Goal: Task Accomplishment & Management: Manage account settings

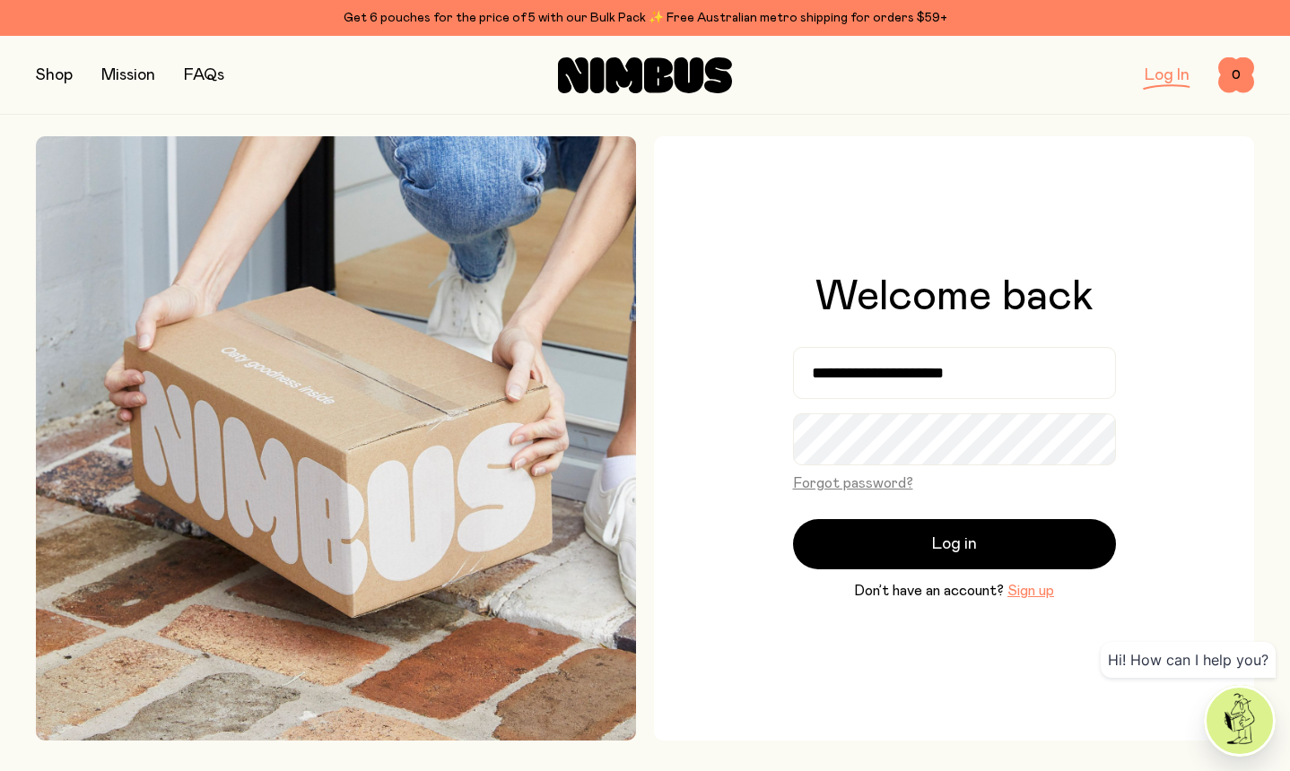
type input "**********"
click at [793, 519] on button "Log in" at bounding box center [954, 544] width 323 height 50
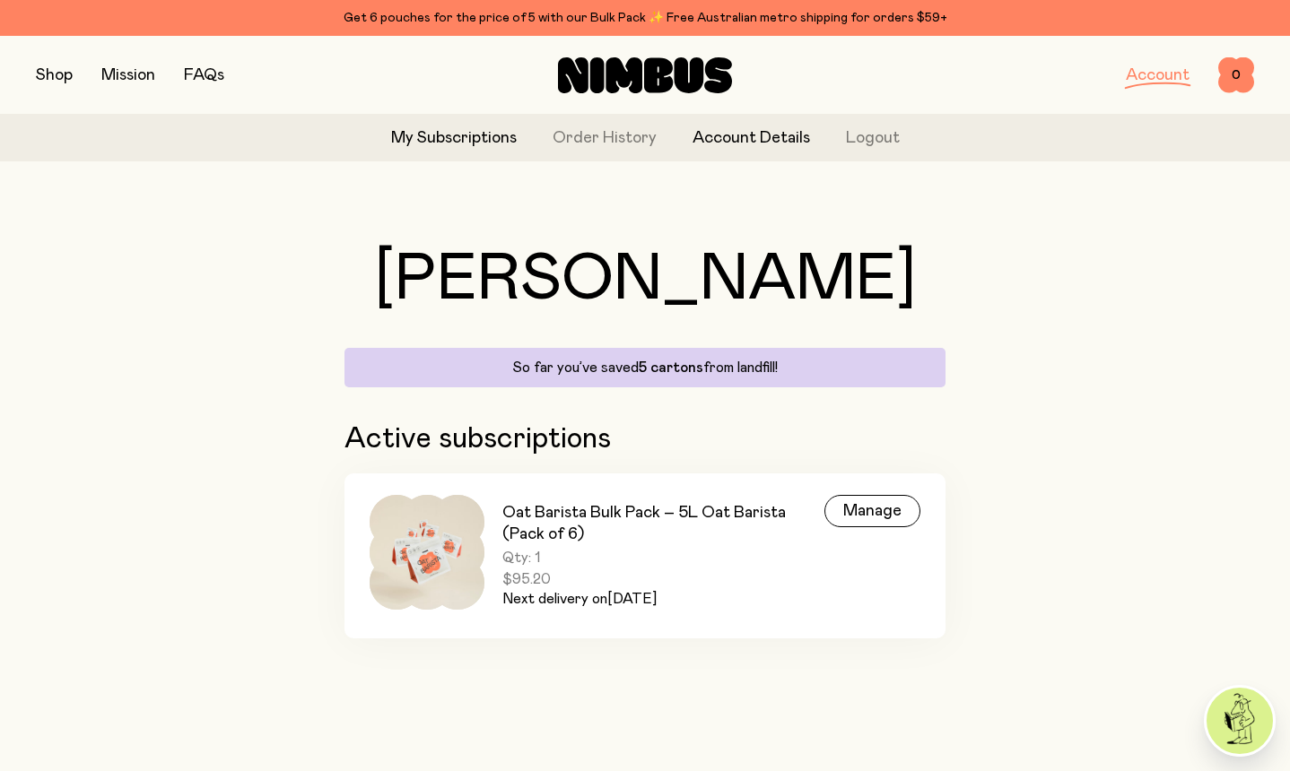
click at [746, 142] on link "Account Details" at bounding box center [751, 138] width 118 height 24
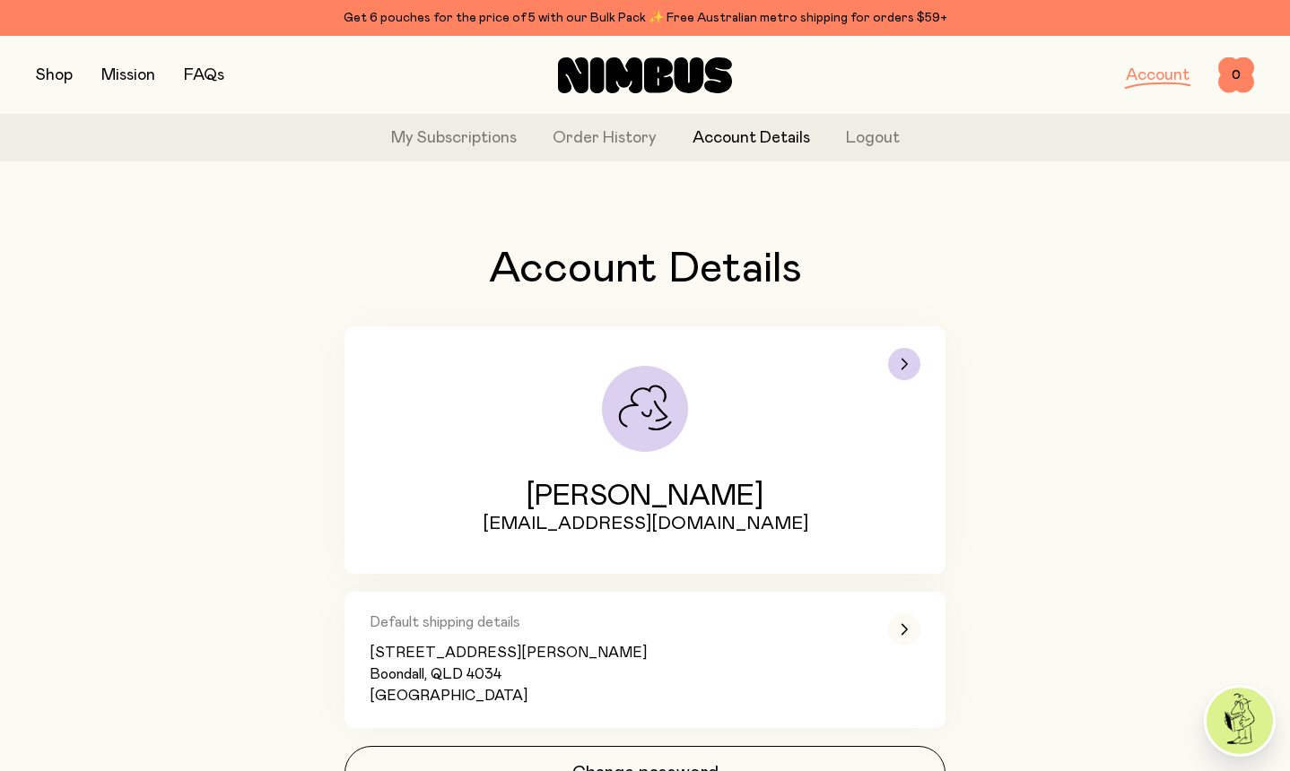
scroll to position [100, 0]
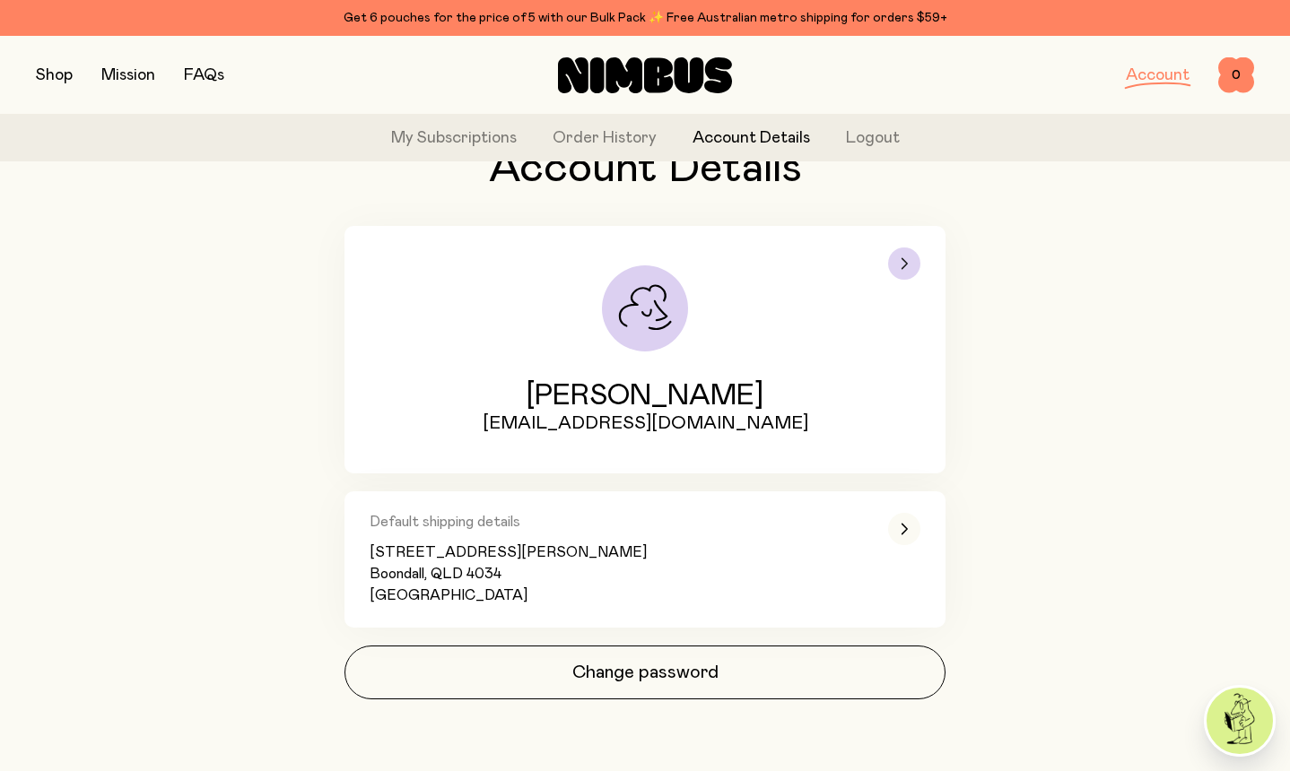
click at [897, 278] on div "button" at bounding box center [904, 350] width 32 height 205
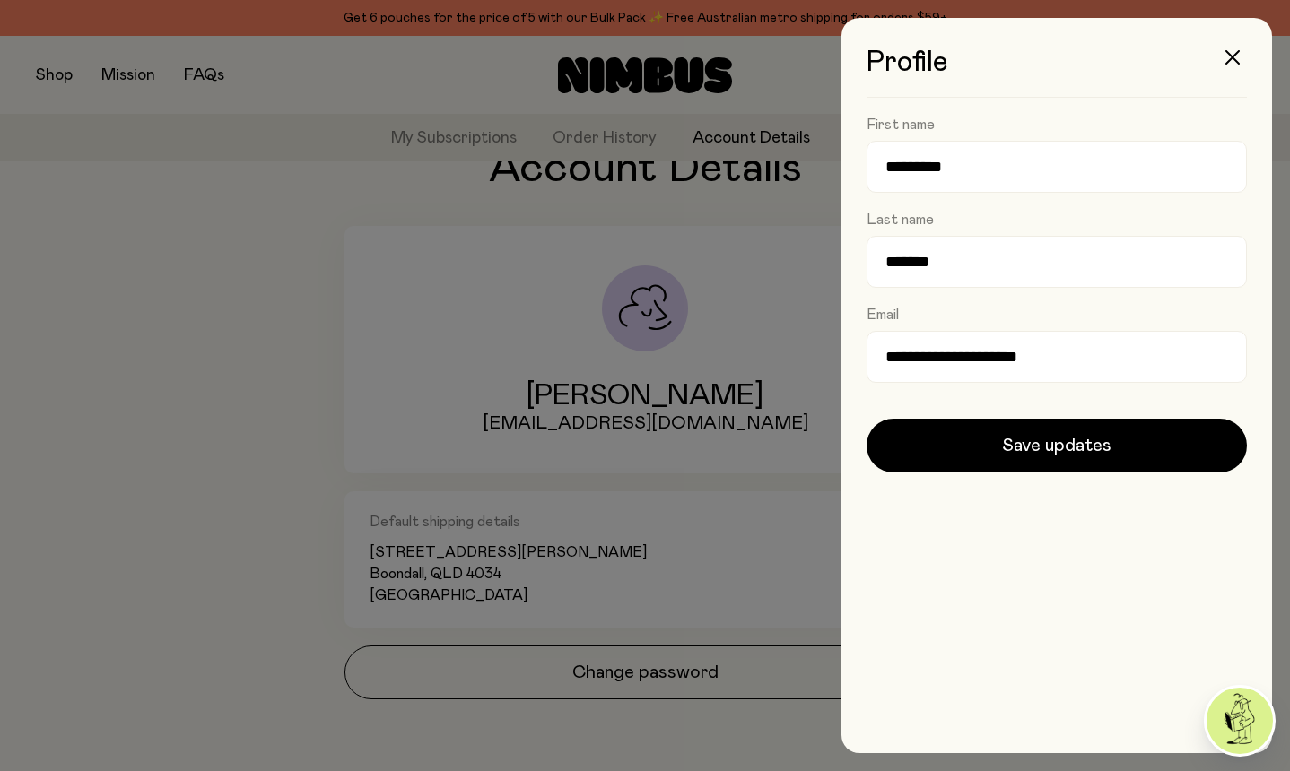
scroll to position [0, 0]
click at [1233, 57] on icon "button" at bounding box center [1232, 57] width 14 height 14
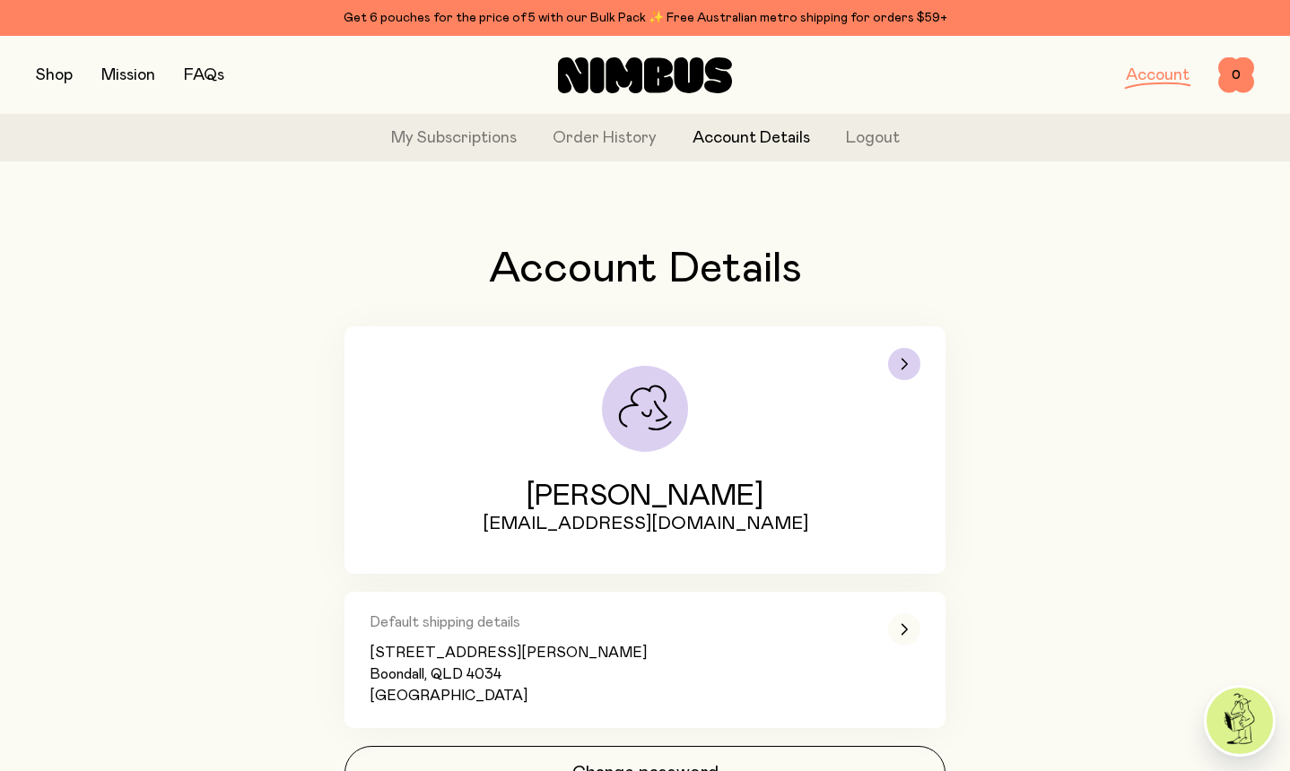
scroll to position [100, 0]
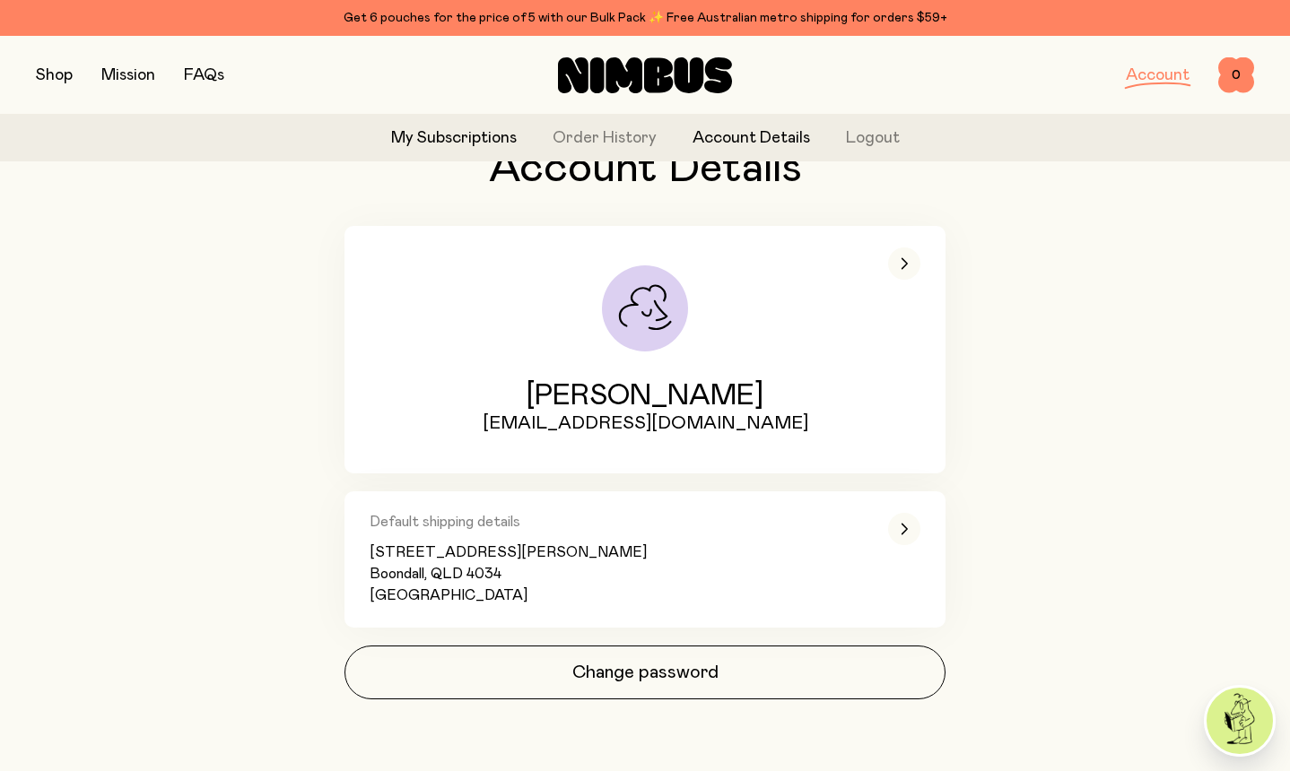
click at [453, 149] on link "My Subscriptions" at bounding box center [454, 138] width 126 height 24
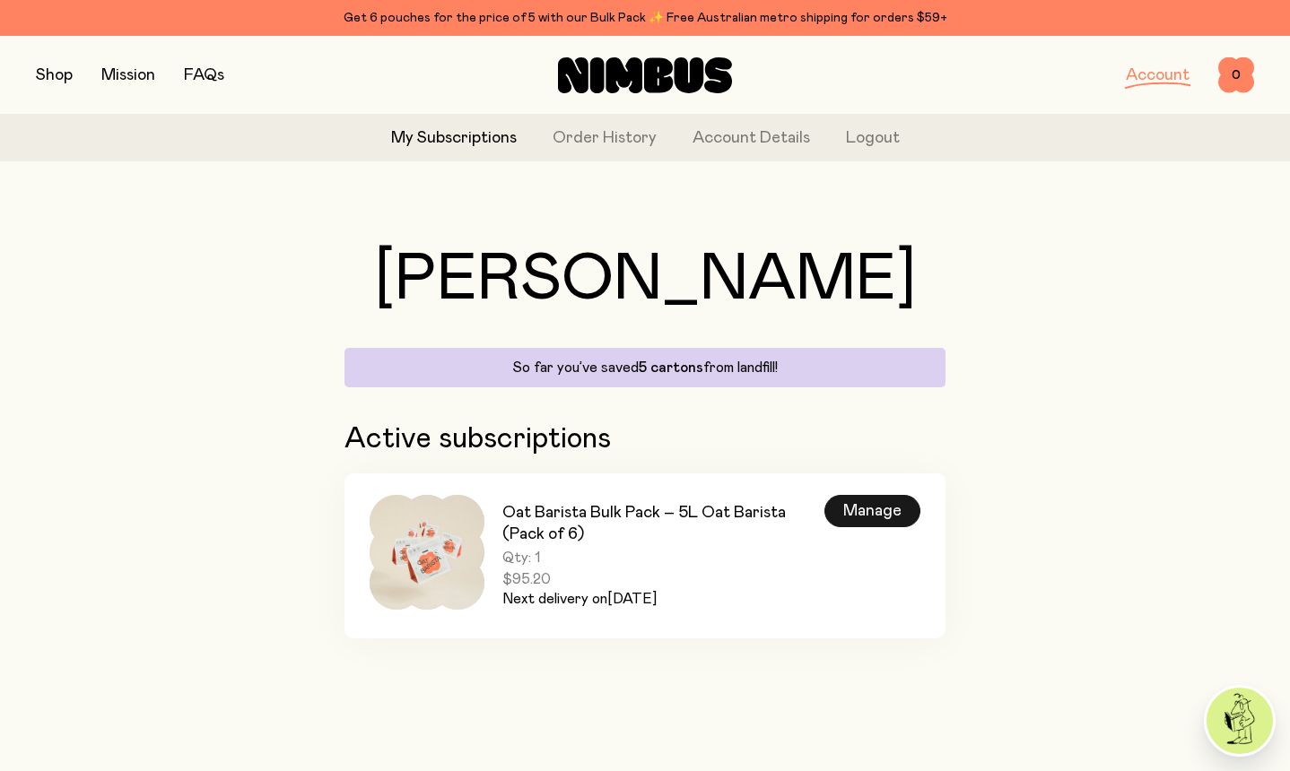
click at [858, 509] on div "Manage" at bounding box center [872, 511] width 96 height 32
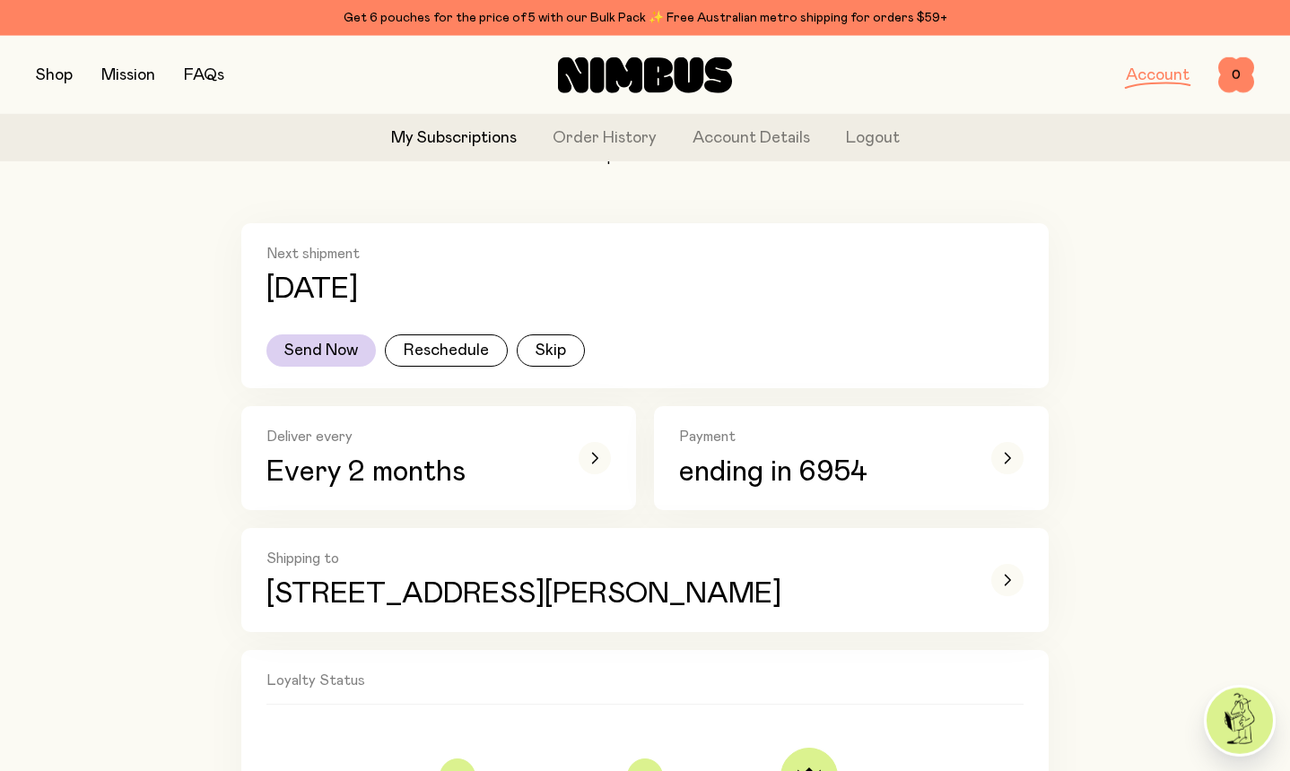
scroll to position [299, 0]
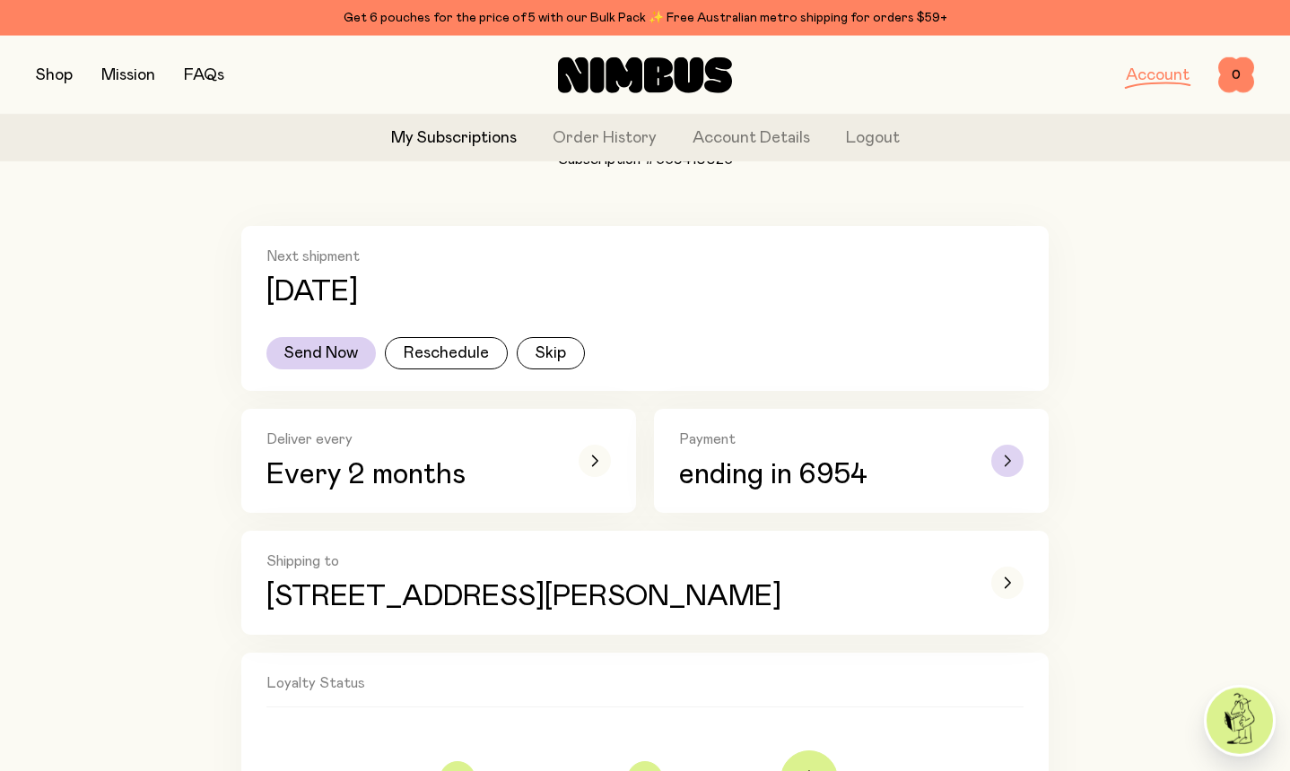
click at [1011, 461] on div "button" at bounding box center [1007, 461] width 32 height 32
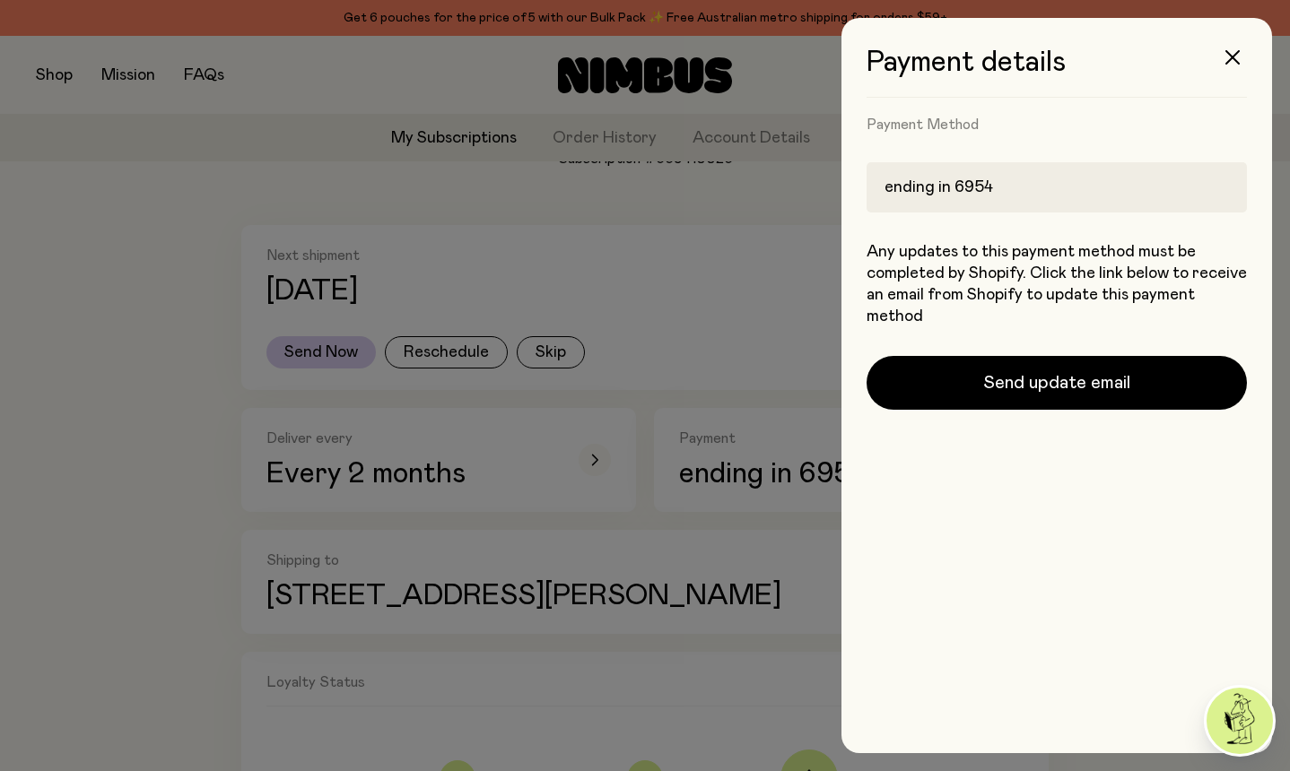
click at [1144, 179] on div "ending in 6954" at bounding box center [1057, 187] width 380 height 50
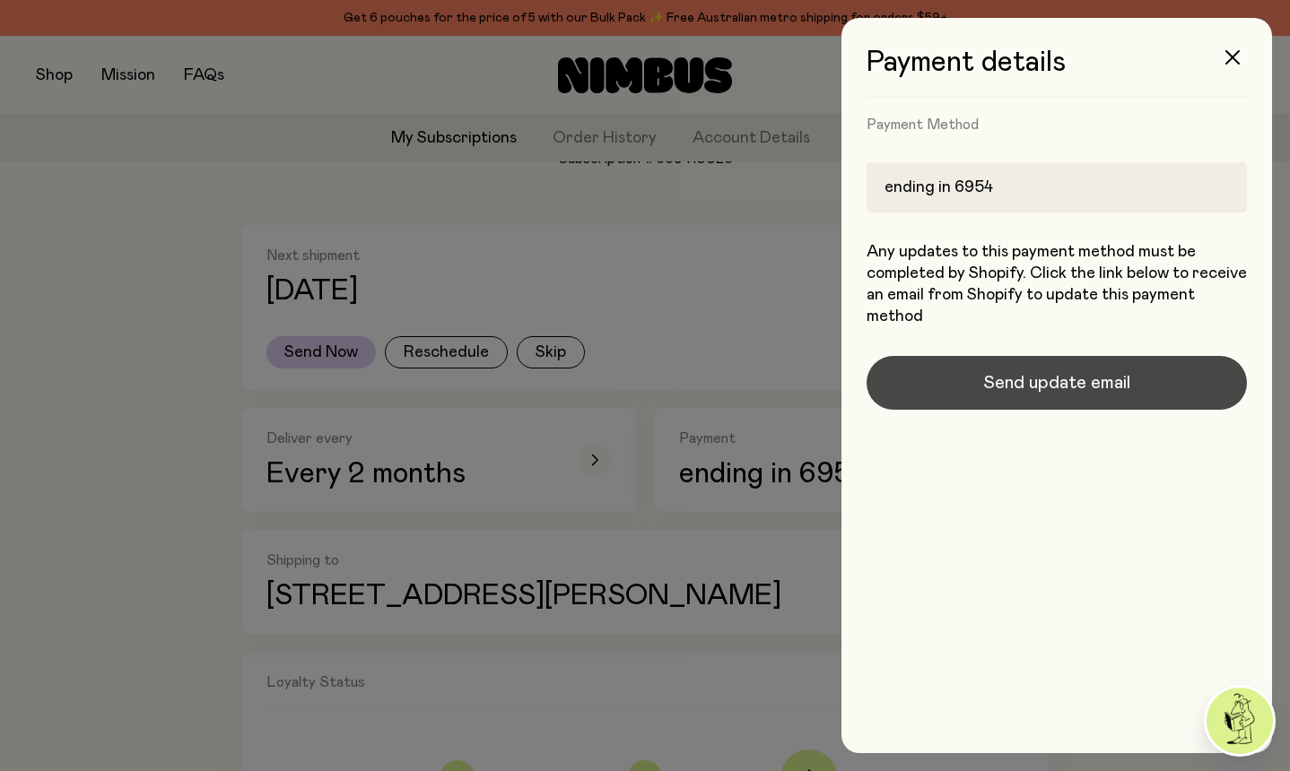
click at [1067, 388] on span "Send update email" at bounding box center [1056, 382] width 147 height 25
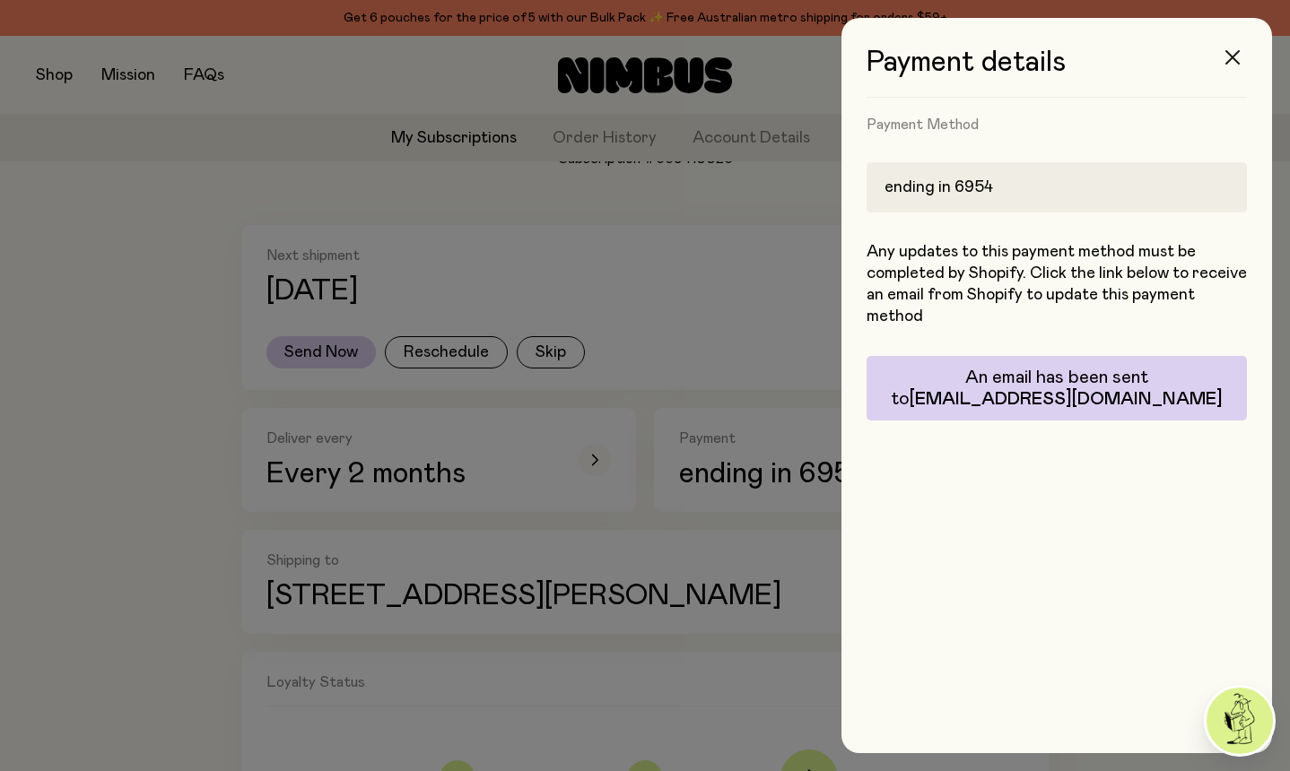
click at [1239, 55] on icon "button" at bounding box center [1232, 57] width 14 height 14
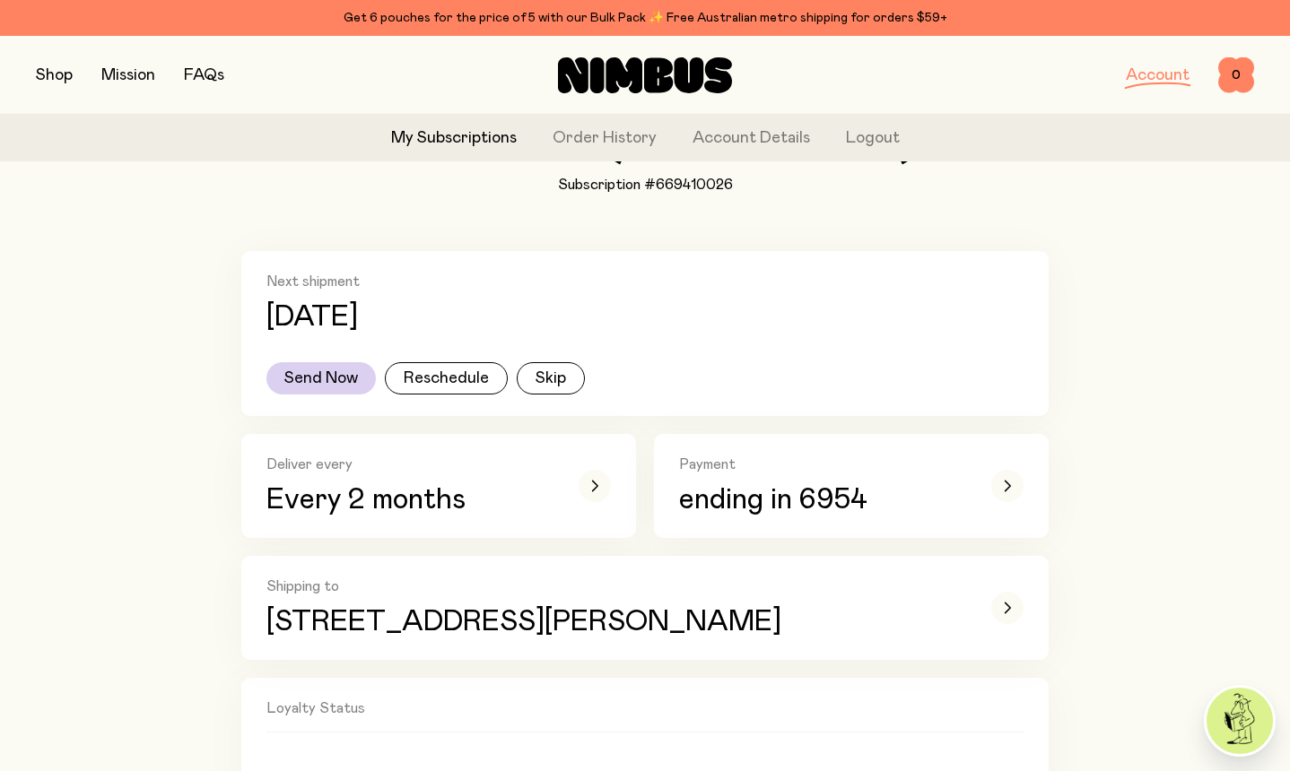
scroll to position [274, 0]
